Goal: Navigation & Orientation: Find specific page/section

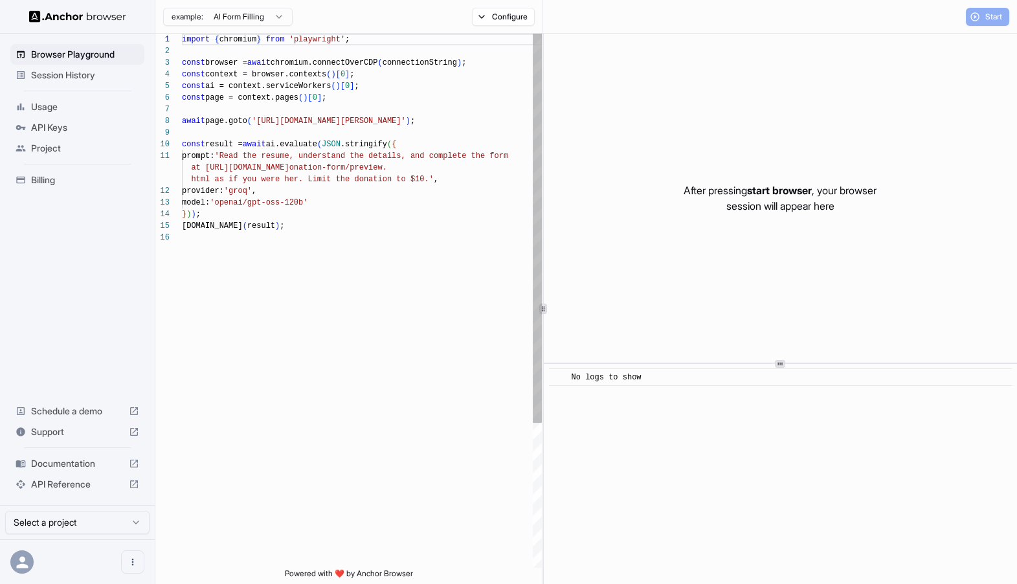
scroll to position [117, 0]
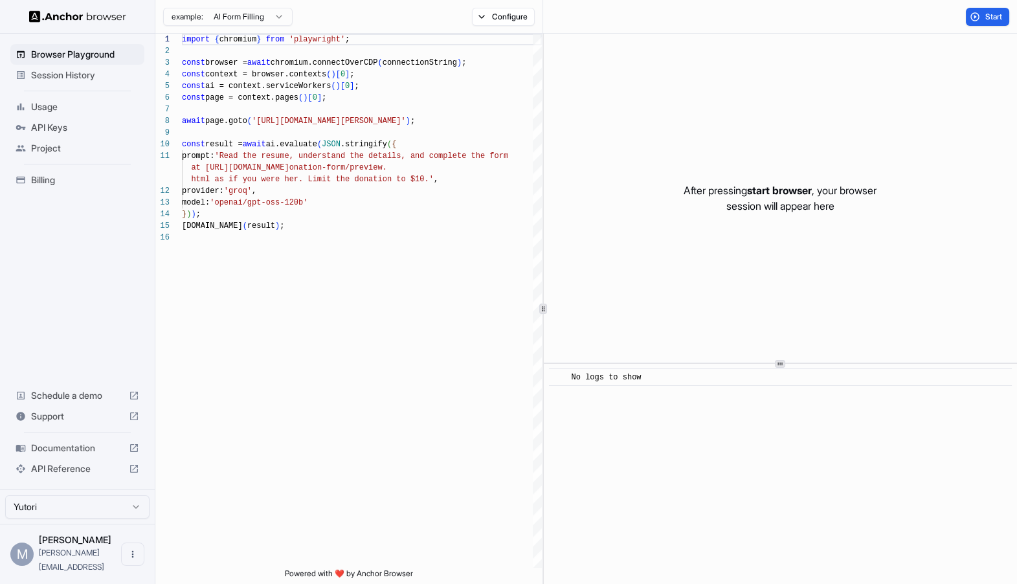
click at [54, 69] on span "Session History" at bounding box center [85, 75] width 108 height 13
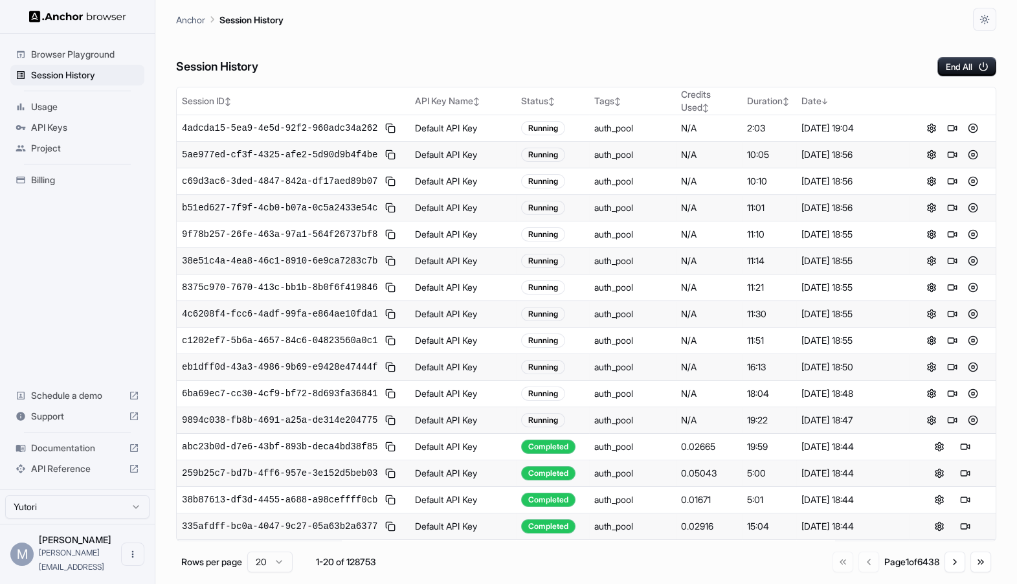
click at [53, 108] on span "Usage" at bounding box center [85, 106] width 108 height 13
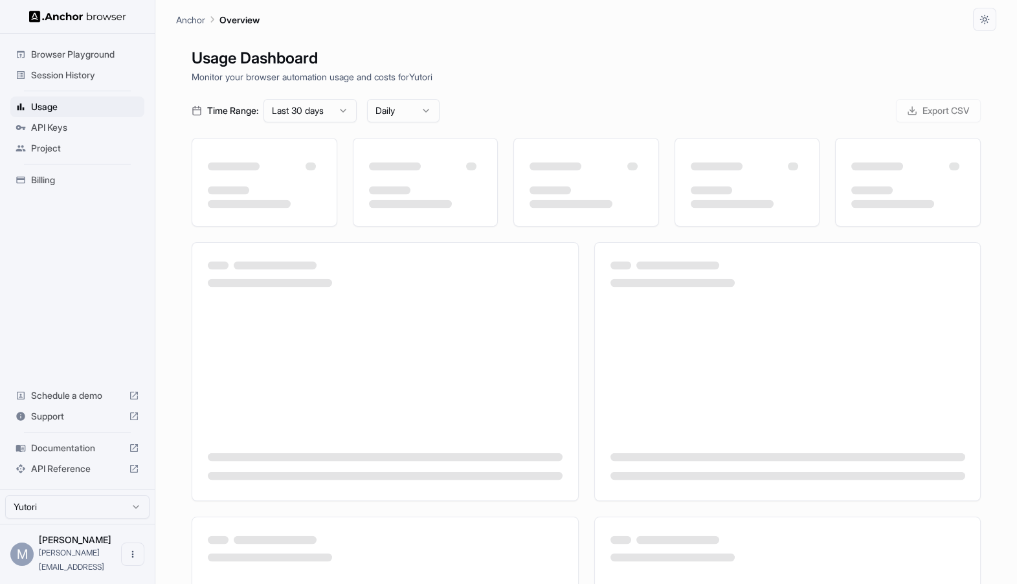
click at [337, 117] on html "Browser Playground Session History Usage API Keys Project Billing Schedule a de…" at bounding box center [508, 292] width 1017 height 584
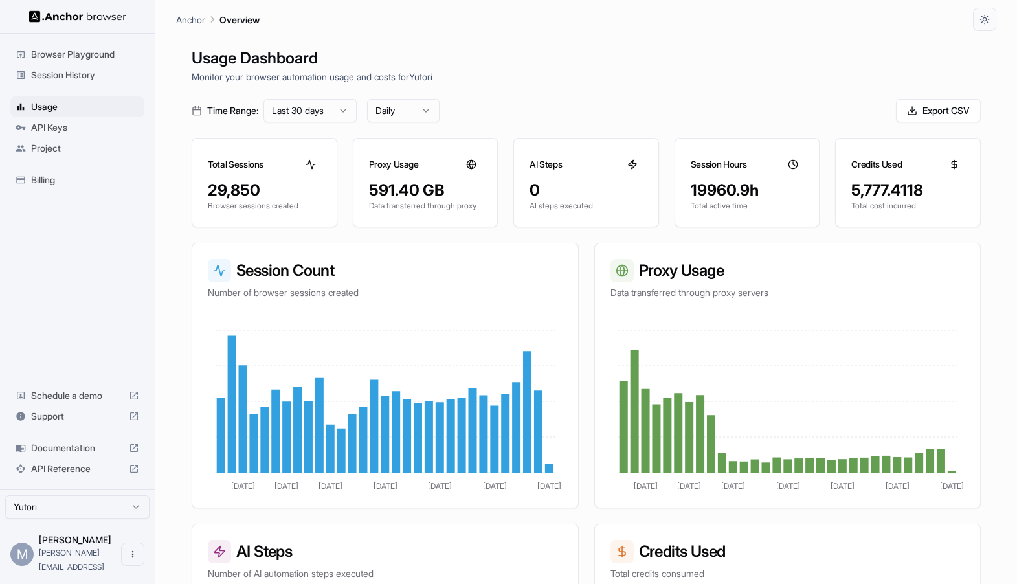
click at [305, 104] on html "Browser Playground Session History Usage API Keys Project Billing Schedule a de…" at bounding box center [508, 292] width 1017 height 584
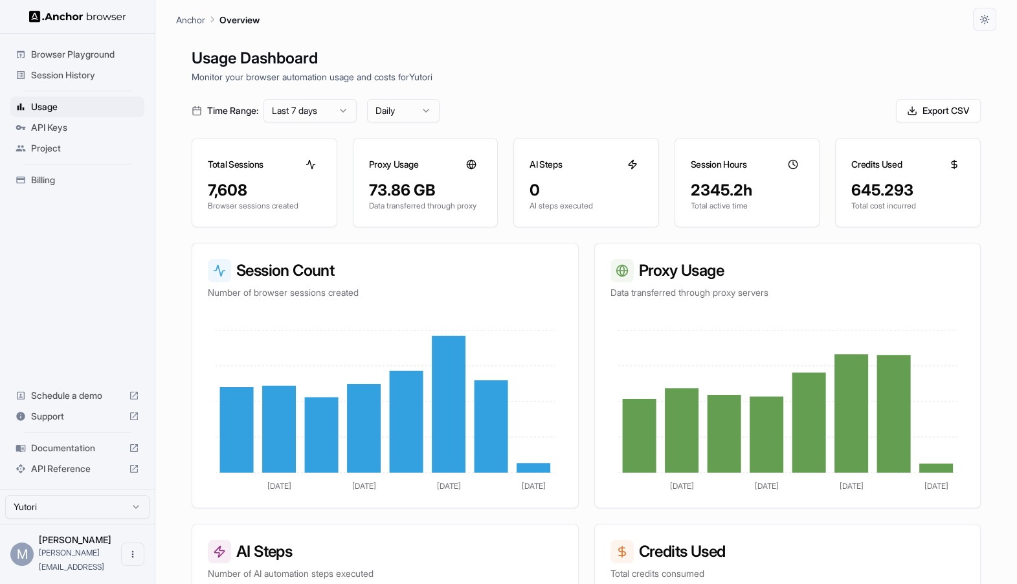
click at [68, 67] on div "Session History" at bounding box center [77, 75] width 134 height 21
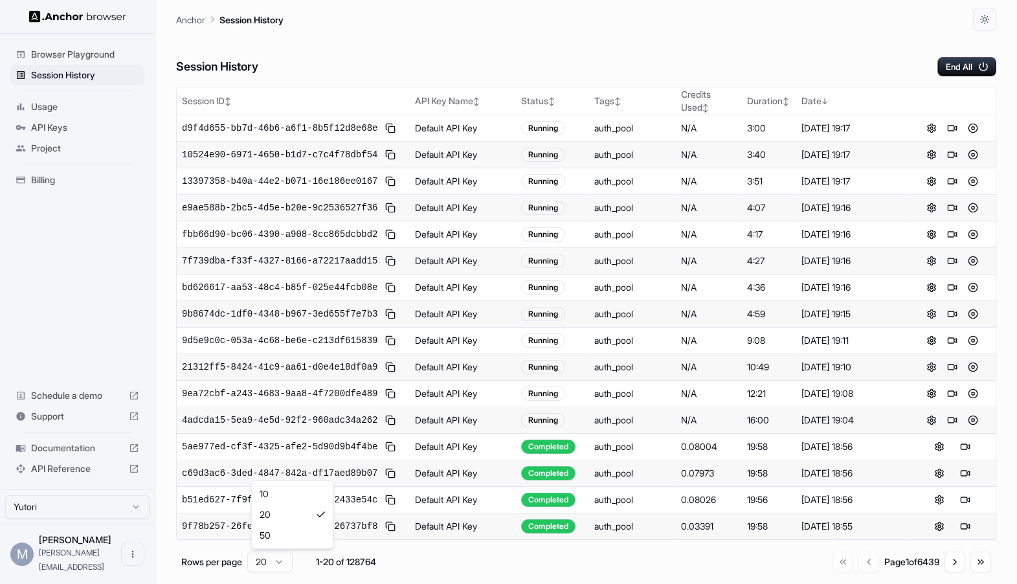
click at [265, 566] on html "Browser Playground Session History Usage API Keys Project Billing Schedule a de…" at bounding box center [508, 292] width 1017 height 584
click at [631, 45] on html "Browser Playground Session History Usage API Keys Project Billing Schedule a de…" at bounding box center [508, 292] width 1017 height 584
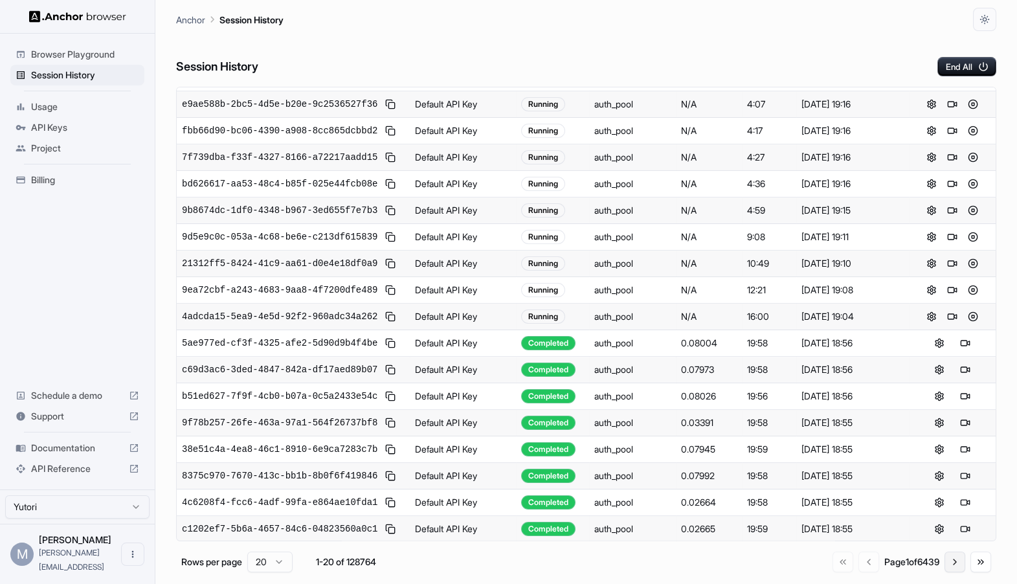
click at [961, 563] on button "Go to next page" at bounding box center [954, 562] width 21 height 21
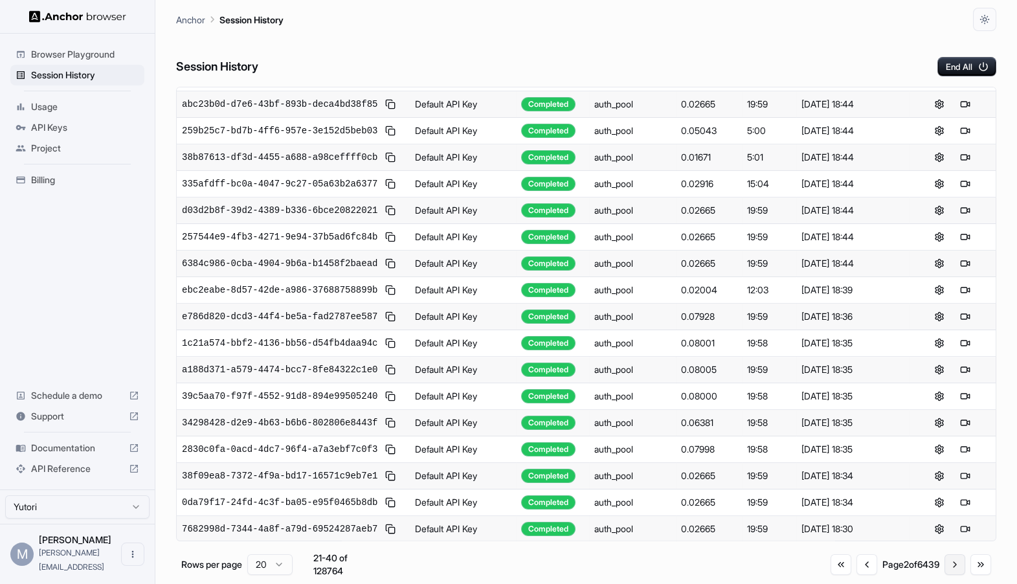
click at [947, 566] on button "Go to next page" at bounding box center [954, 564] width 21 height 21
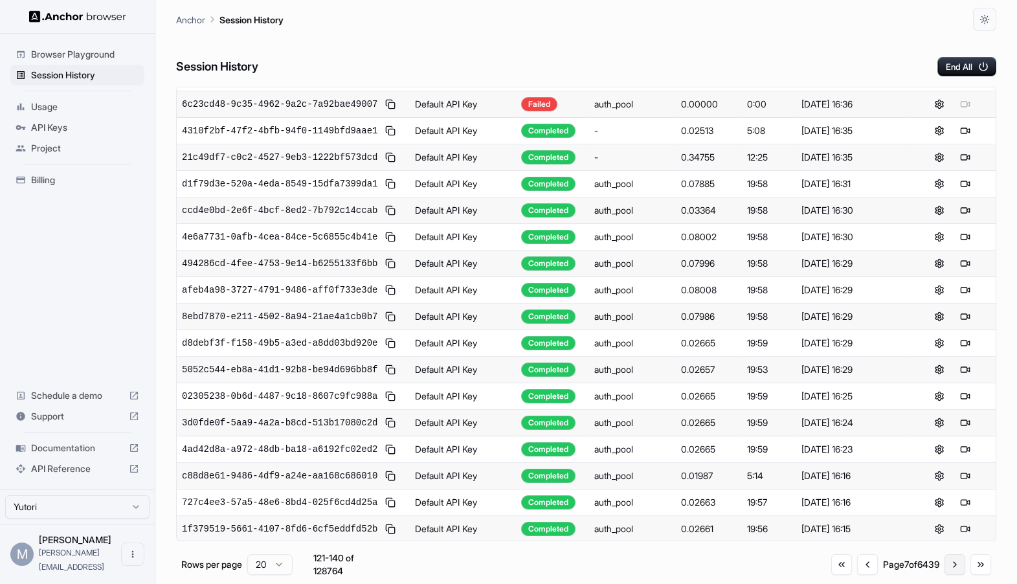
click at [947, 566] on button "Go to next page" at bounding box center [954, 564] width 21 height 21
click at [856, 567] on button "Go to previous page" at bounding box center [866, 564] width 21 height 21
click at [857, 567] on button "Go to previous page" at bounding box center [867, 564] width 21 height 21
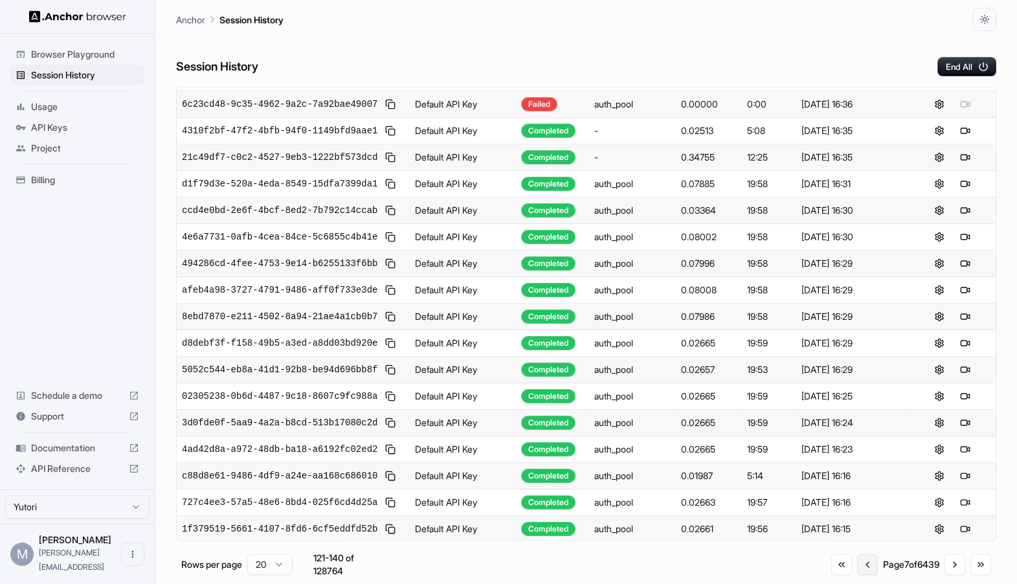
click at [857, 567] on button "Go to previous page" at bounding box center [867, 564] width 21 height 21
click at [856, 567] on button "Go to previous page" at bounding box center [866, 564] width 21 height 21
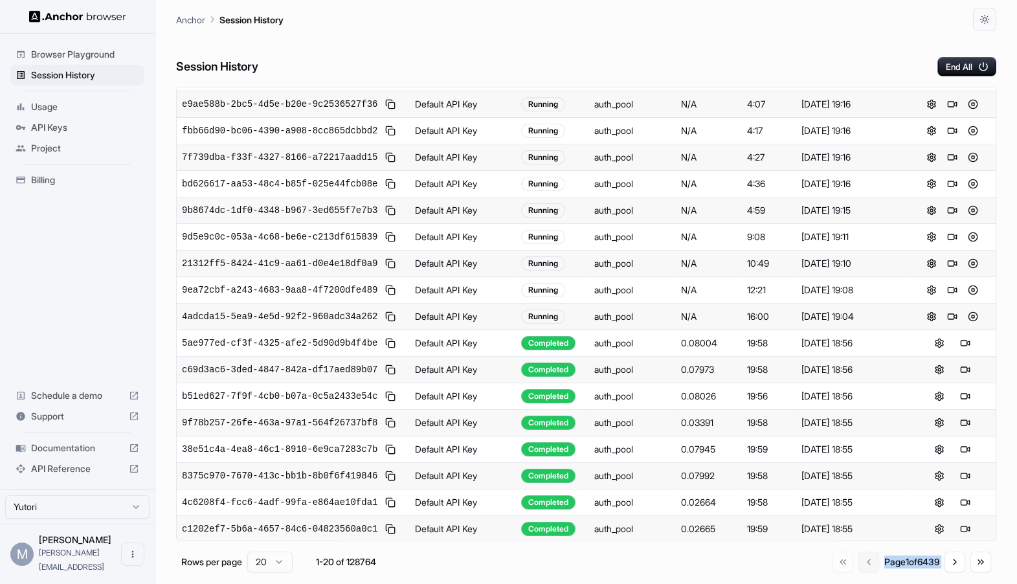
click at [856, 567] on div "Go to first page Go to previous page Page 1 of 6439 Go to next page Go to last …" at bounding box center [911, 562] width 159 height 21
